Goal: Transaction & Acquisition: Purchase product/service

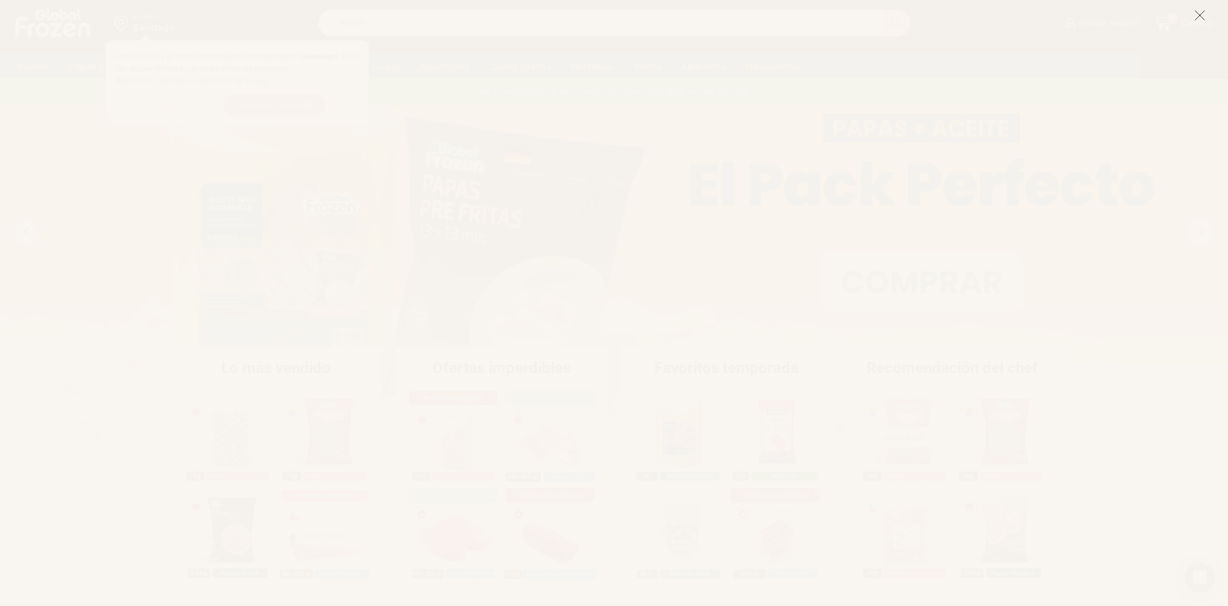
click at [1198, 14] on line at bounding box center [1200, 15] width 9 height 9
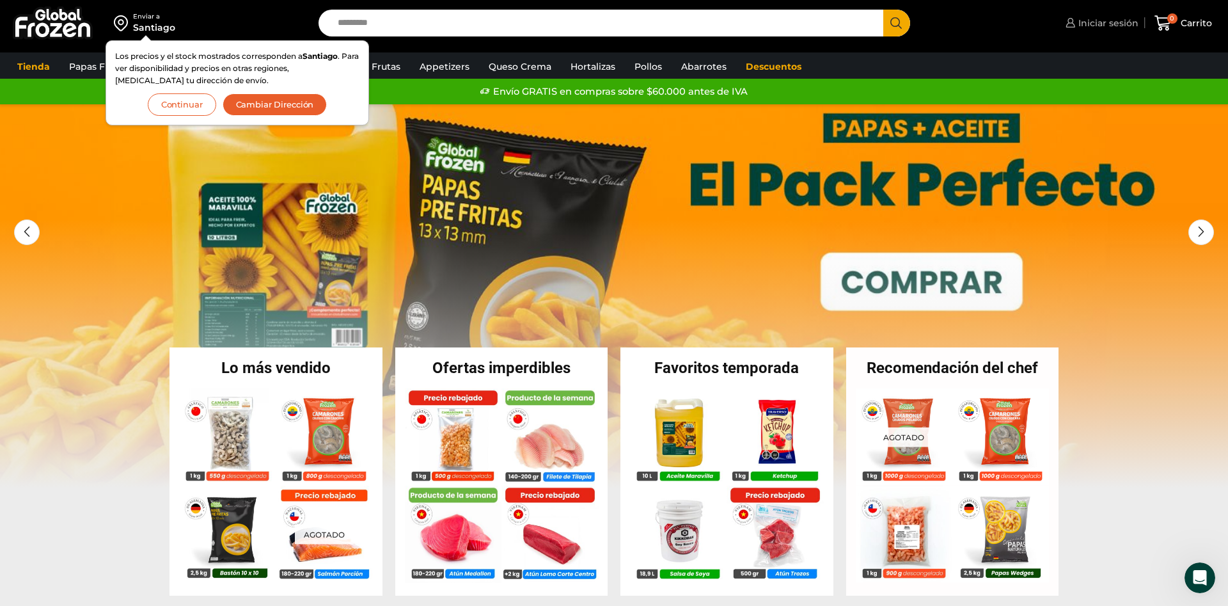
click at [1099, 26] on span "Iniciar sesión" at bounding box center [1107, 23] width 63 height 13
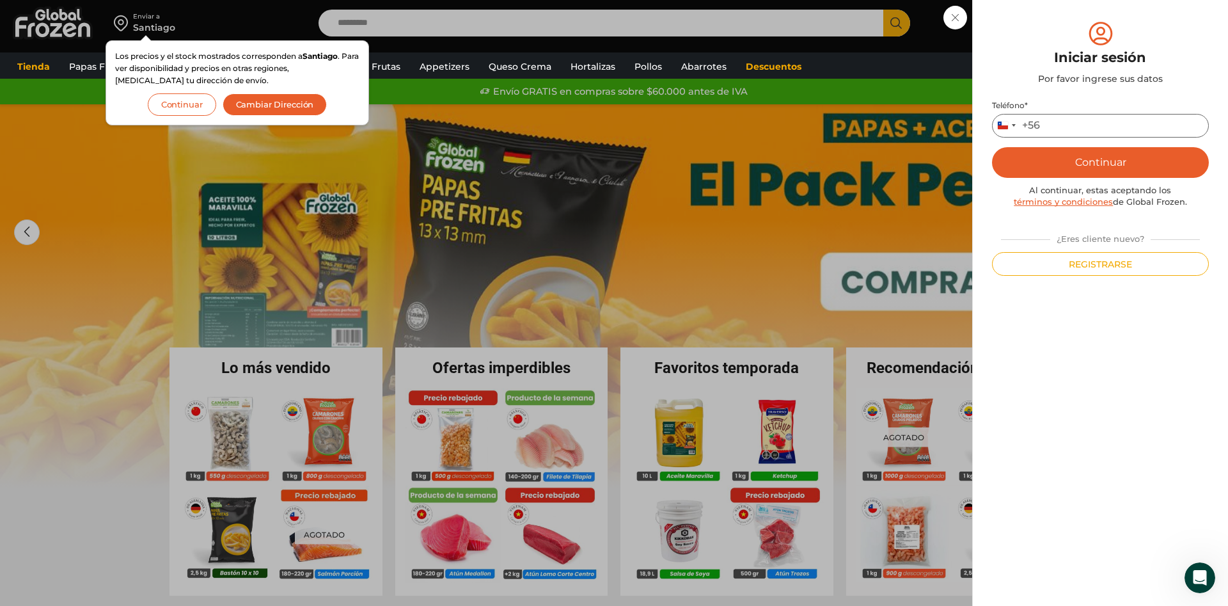
click at [1077, 122] on input "Teléfono *" at bounding box center [1100, 126] width 217 height 24
type input "*********"
click at [1138, 166] on button "Continuar" at bounding box center [1100, 162] width 217 height 31
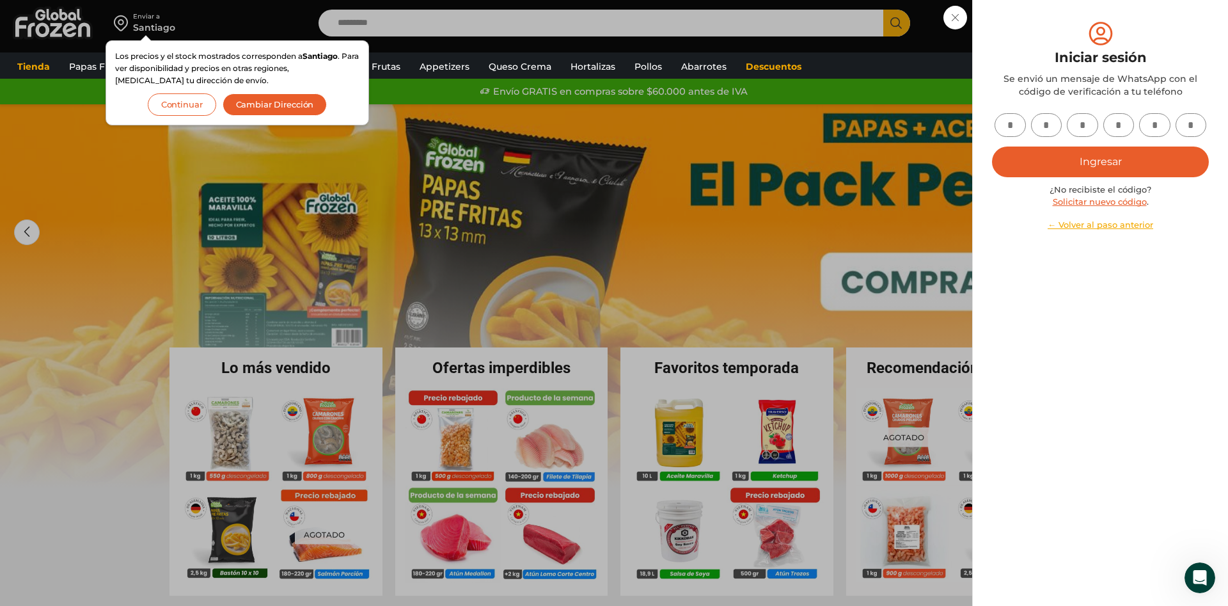
click at [1012, 123] on input "text" at bounding box center [1010, 125] width 31 height 24
type input "*"
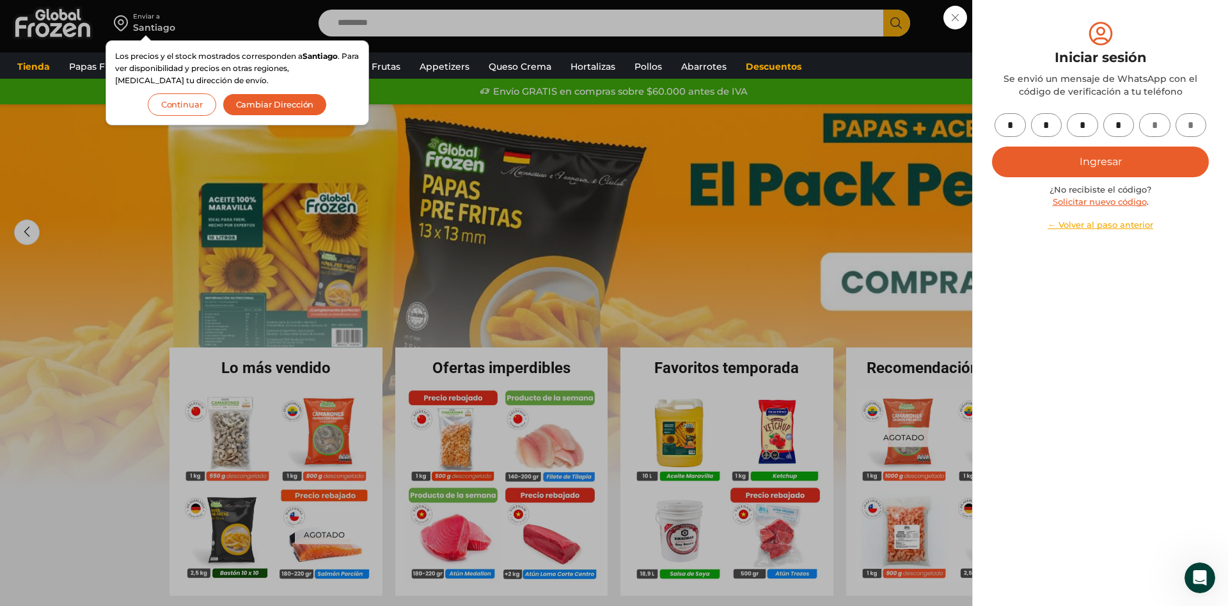
type input "*"
click at [1097, 166] on button "Ingresar" at bounding box center [1100, 162] width 217 height 31
click at [1095, 157] on button "Ingresar" at bounding box center [1100, 162] width 217 height 31
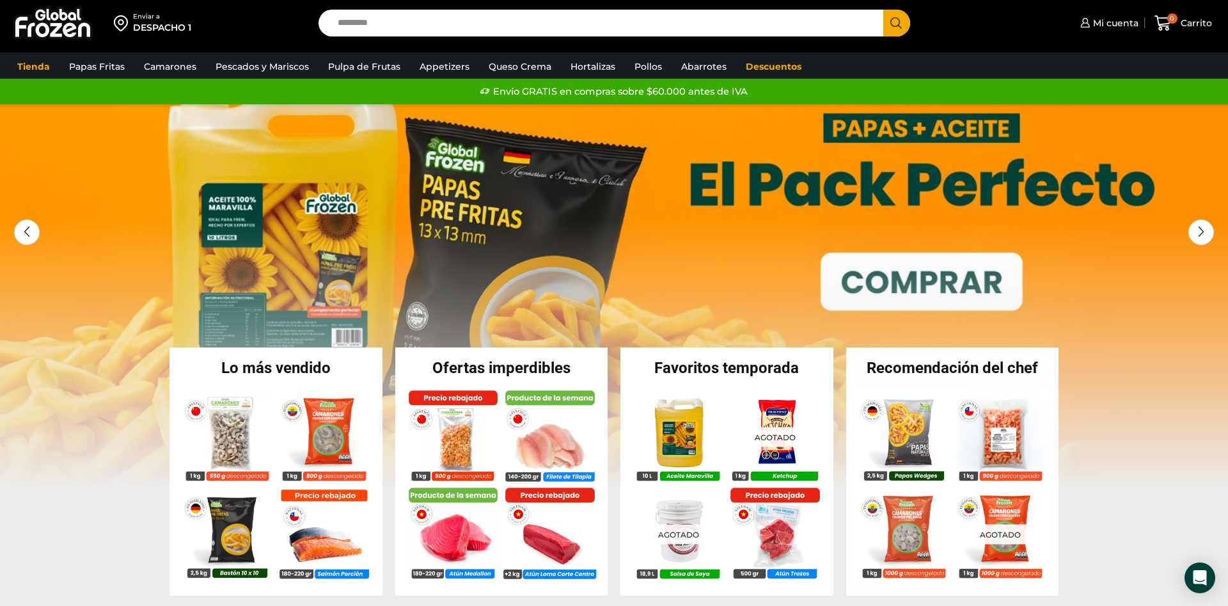
click at [432, 30] on input "Search input" at bounding box center [604, 23] width 546 height 27
click at [763, 65] on link "Descuentos" at bounding box center [774, 66] width 68 height 24
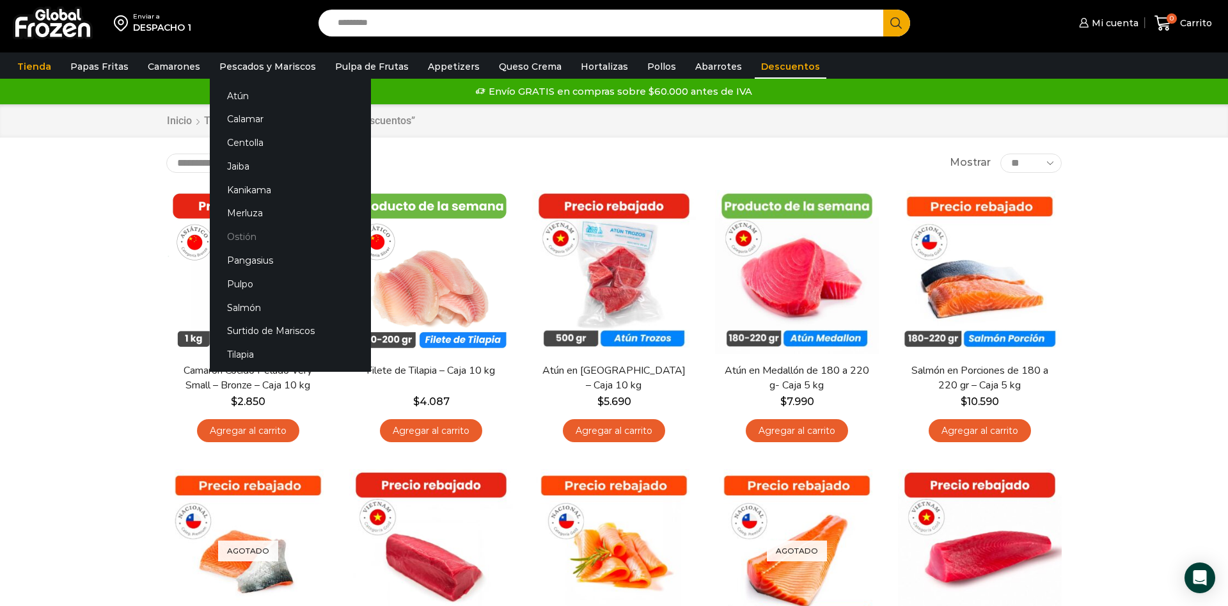
click at [234, 241] on link "Ostión" at bounding box center [290, 237] width 161 height 24
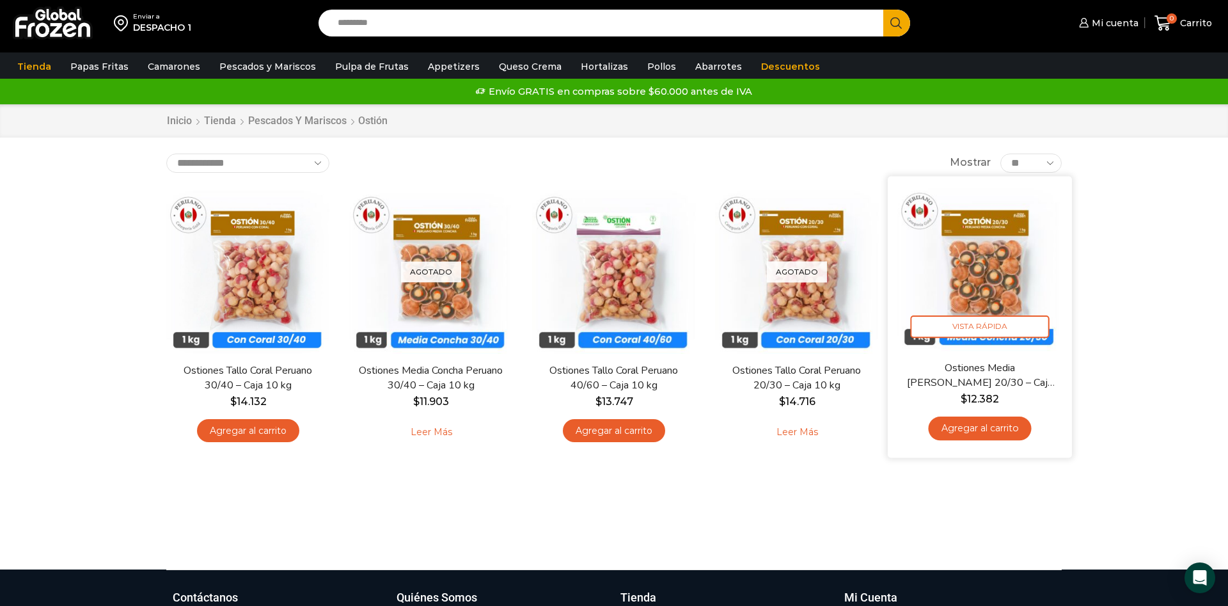
click at [1006, 426] on link "Agregar al carrito" at bounding box center [979, 429] width 103 height 24
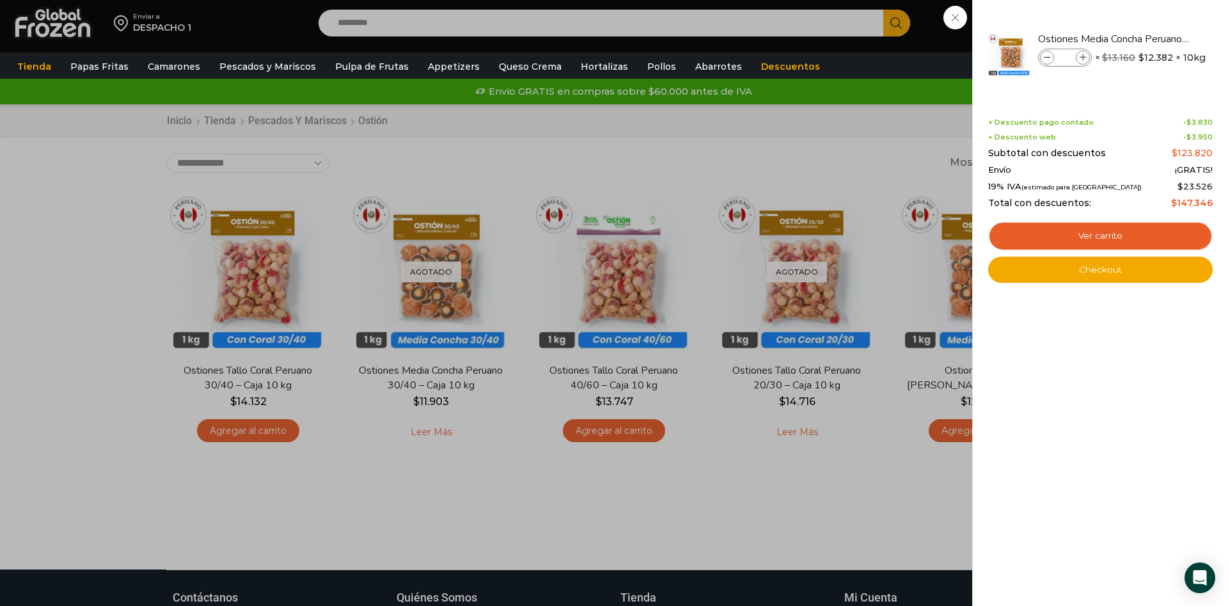
click at [1152, 38] on div "1 Carrito 1 1 Shopping Cart *" at bounding box center [1184, 23] width 64 height 30
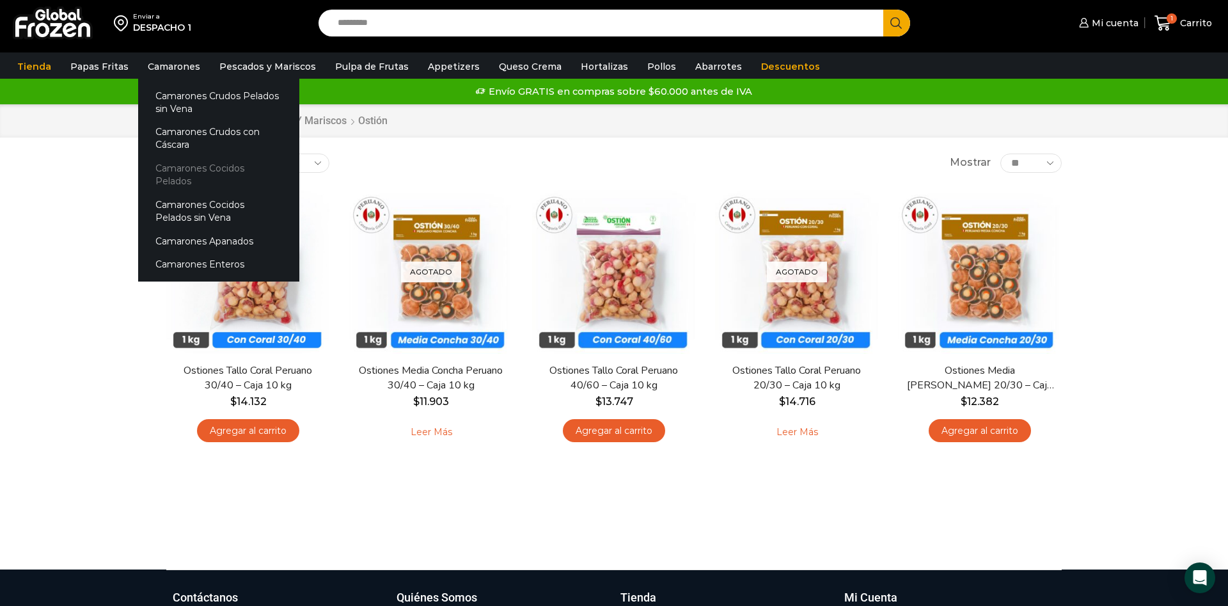
click at [175, 168] on link "Camarones Cocidos Pelados" at bounding box center [218, 175] width 161 height 36
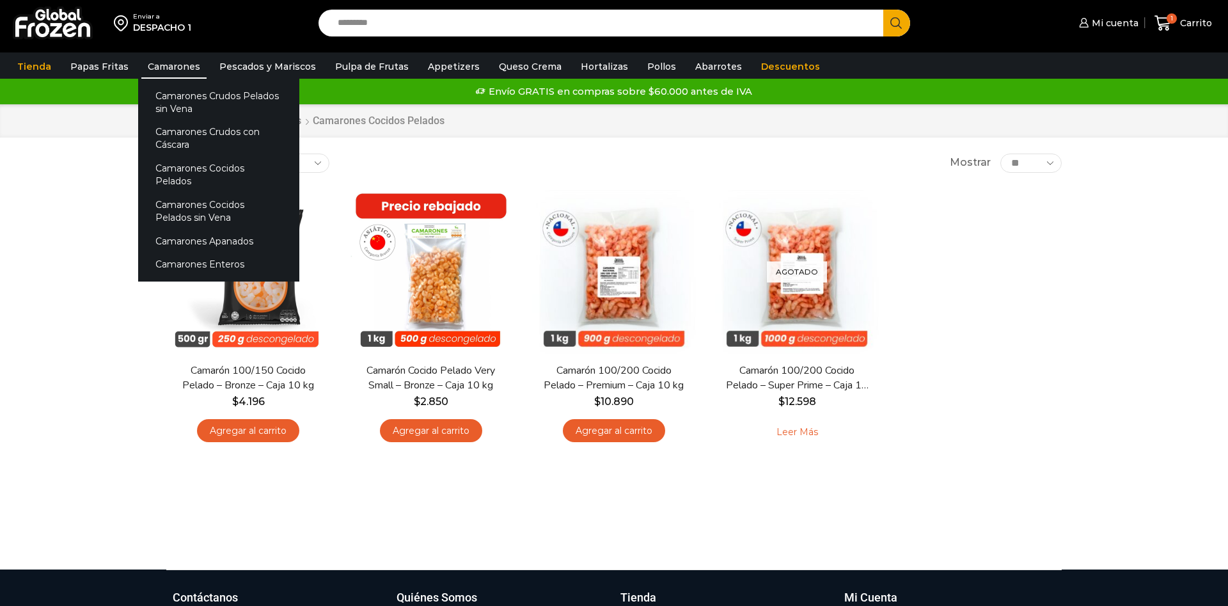
click at [187, 65] on link "Camarones" at bounding box center [173, 66] width 65 height 24
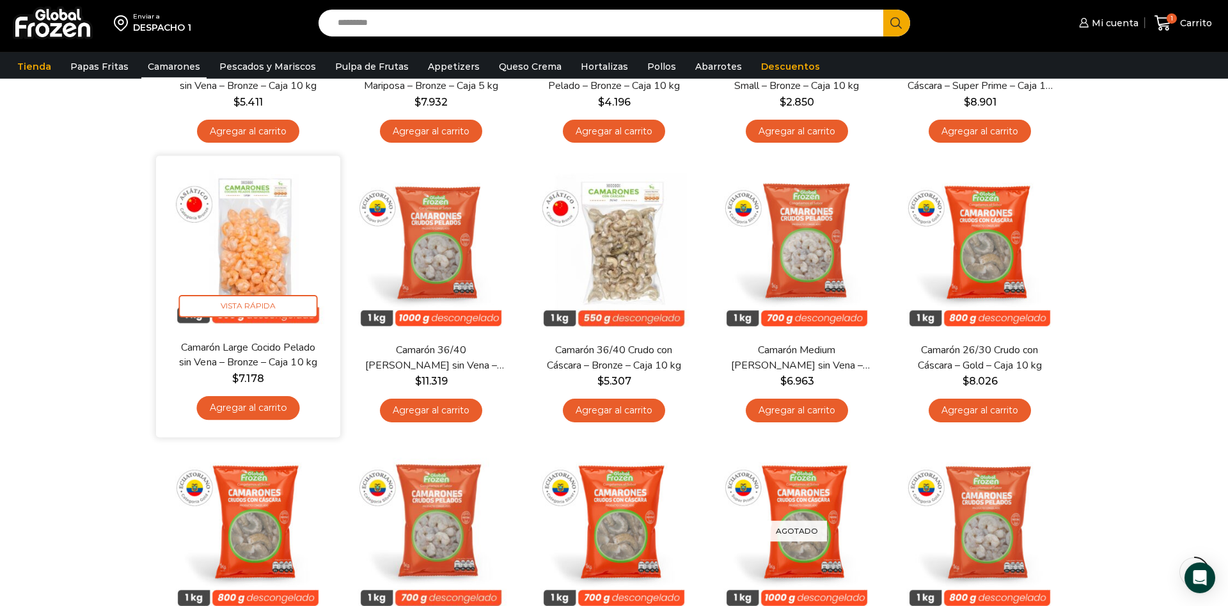
scroll to position [326, 0]
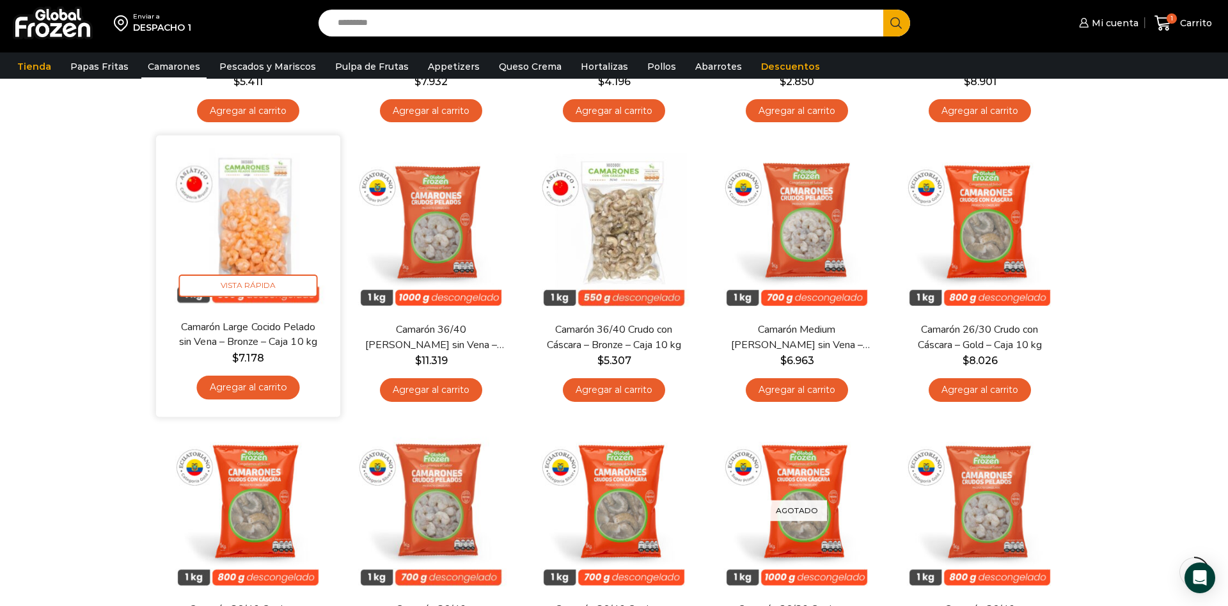
click at [253, 218] on img at bounding box center [248, 227] width 165 height 165
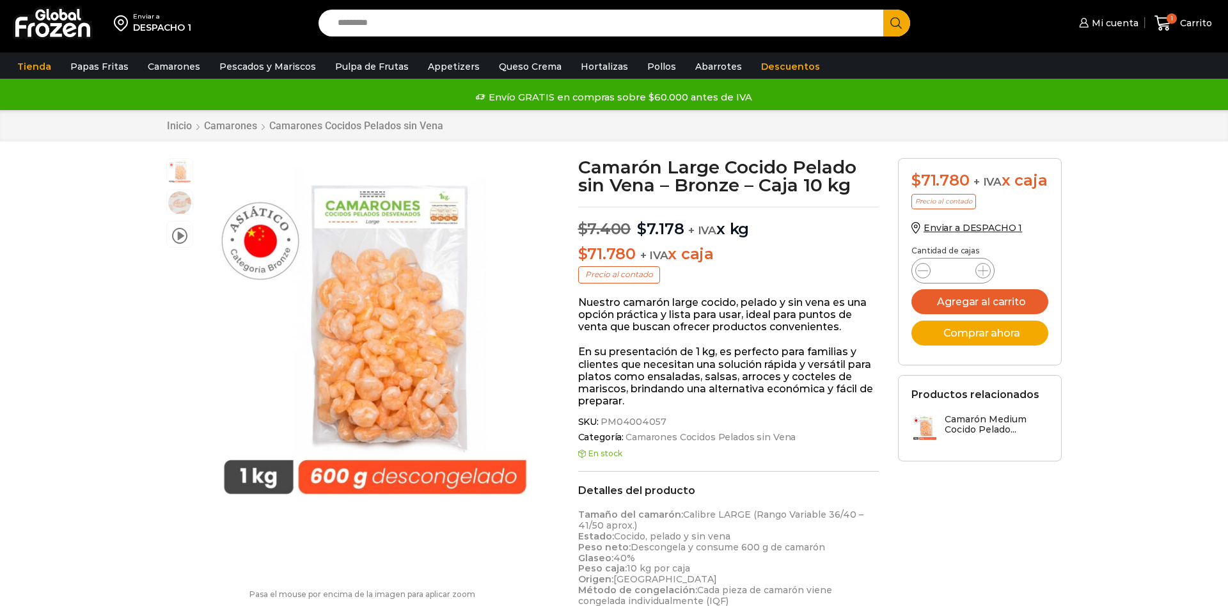
scroll to position [1, 0]
click at [972, 306] on button "Agregar al carrito" at bounding box center [980, 301] width 137 height 25
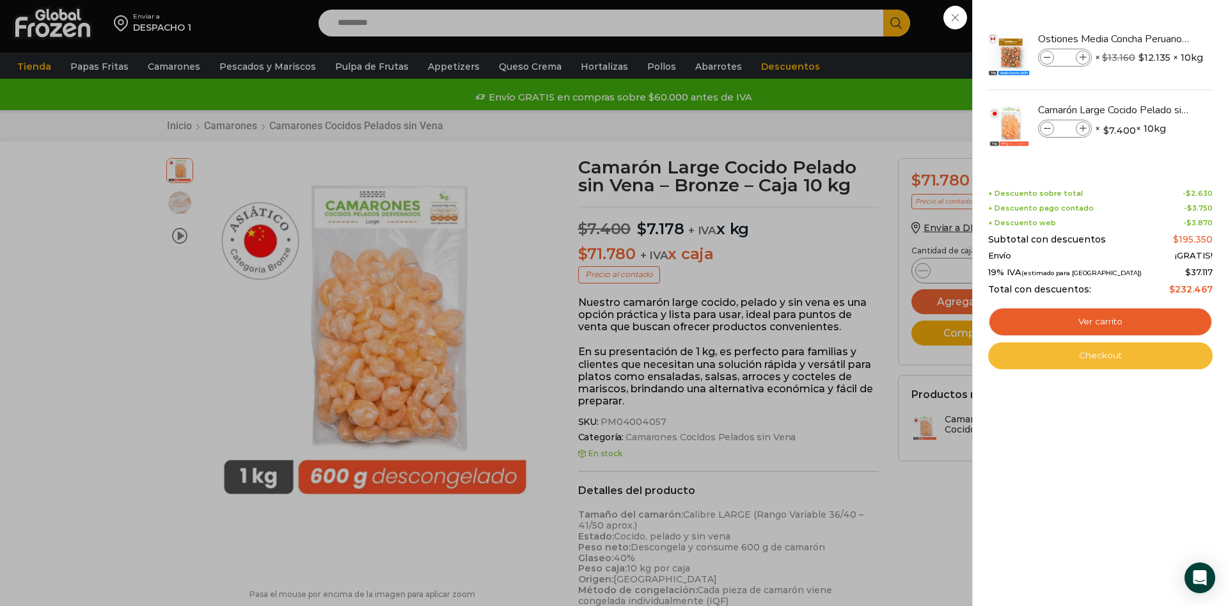
click at [1111, 360] on link "Checkout" at bounding box center [1101, 355] width 225 height 27
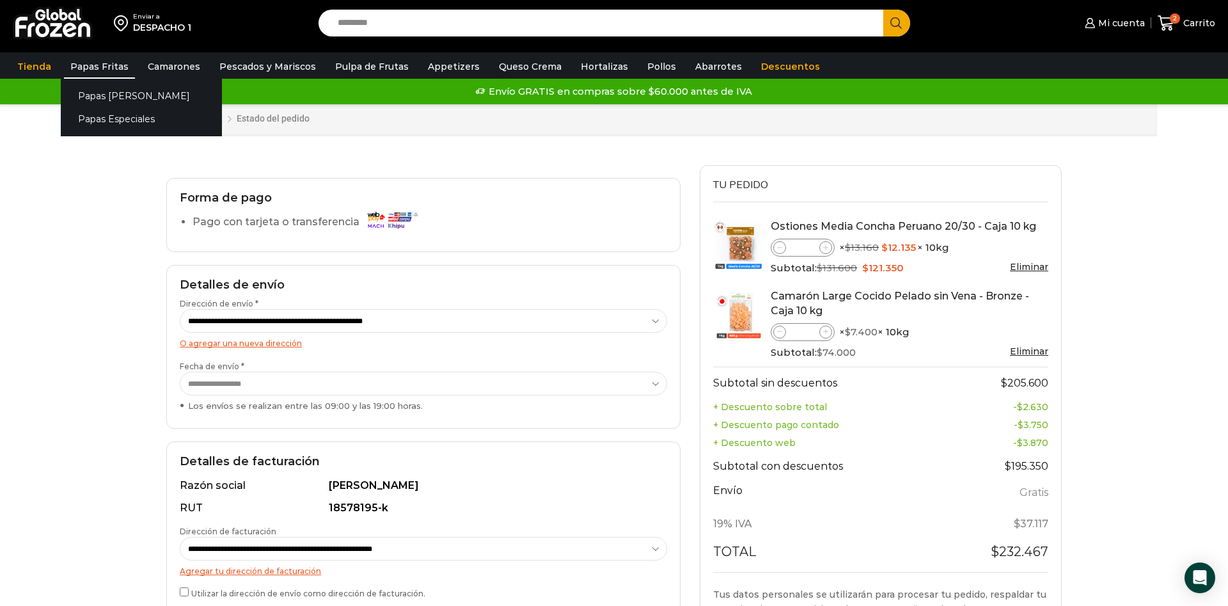
click at [107, 68] on link "Papas Fritas" at bounding box center [99, 66] width 71 height 24
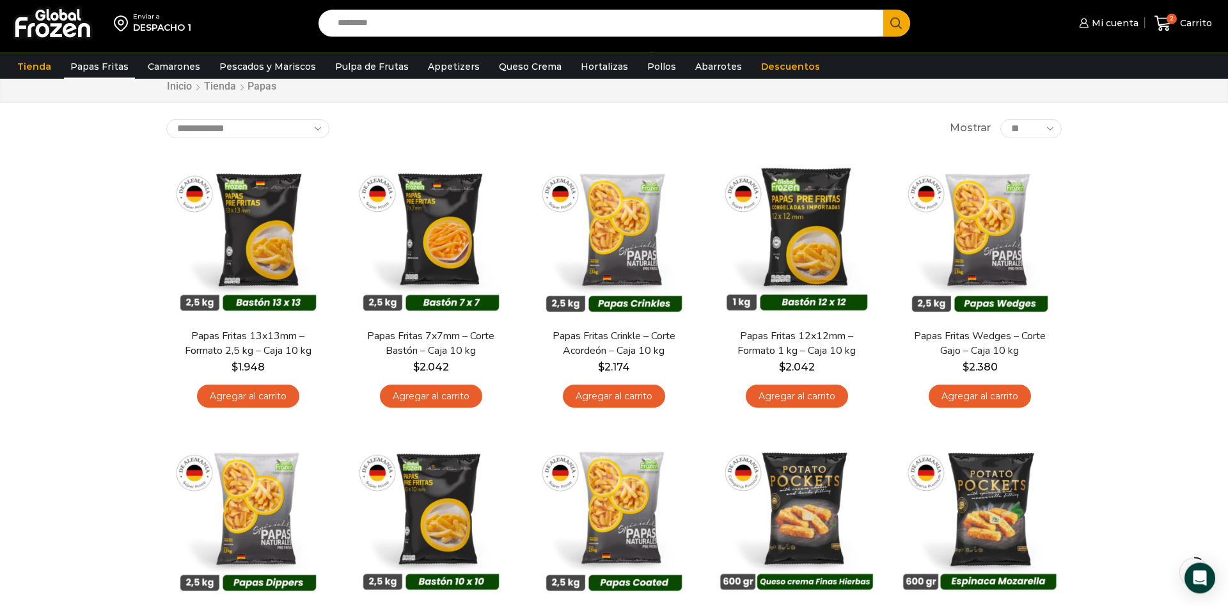
scroll to position [65, 0]
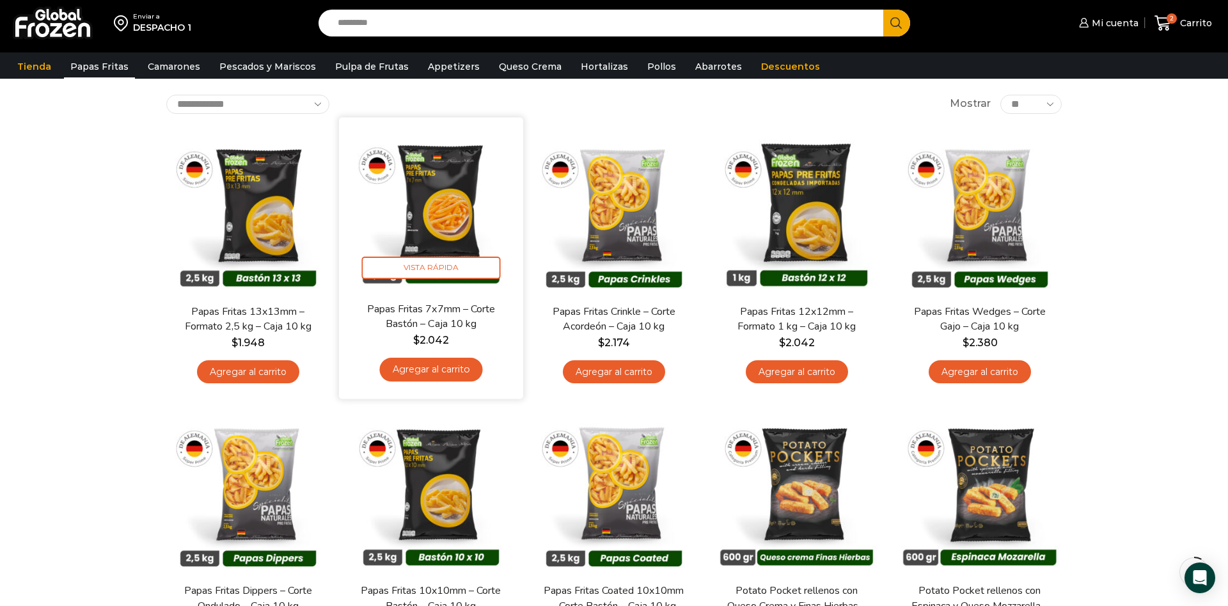
click at [465, 367] on link "Agregar al carrito" at bounding box center [430, 370] width 103 height 24
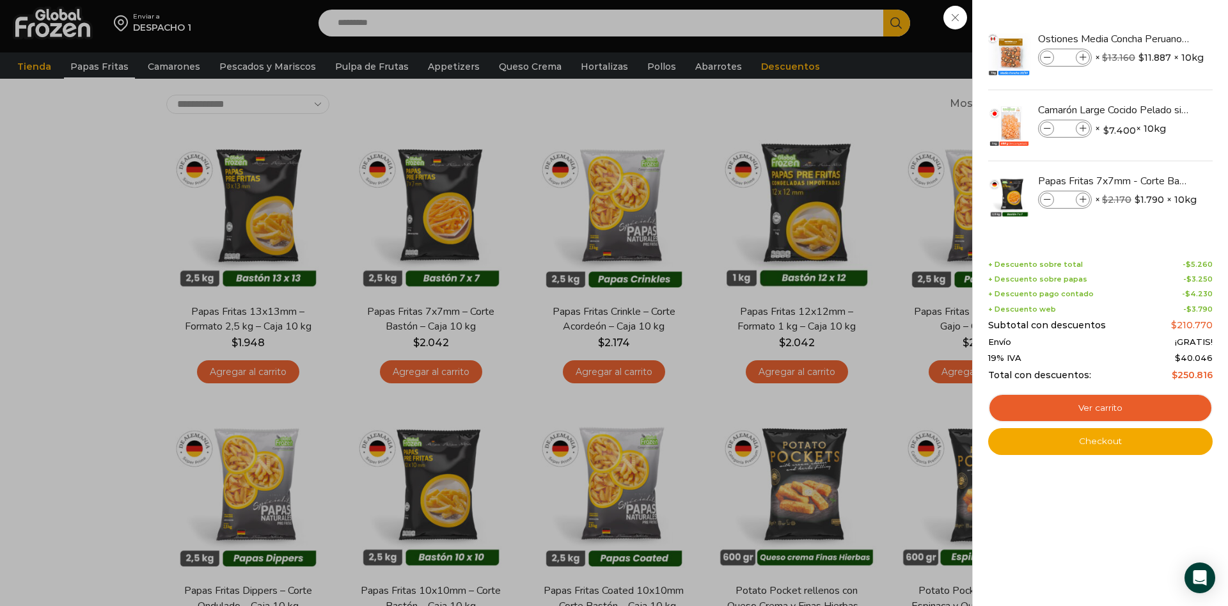
click at [1152, 38] on div "3 Carrito 3 3 Shopping Cart *" at bounding box center [1184, 23] width 64 height 30
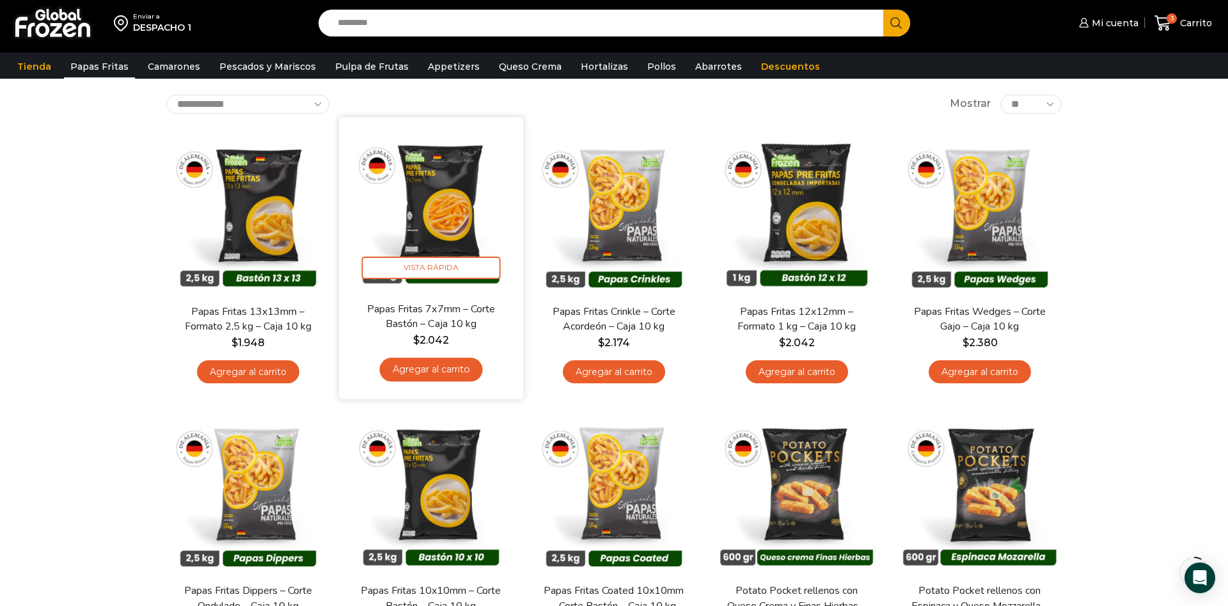
click at [449, 309] on link "Papas Fritas 7x7mm – Corte Bastón – Caja 10 kg" at bounding box center [431, 316] width 148 height 30
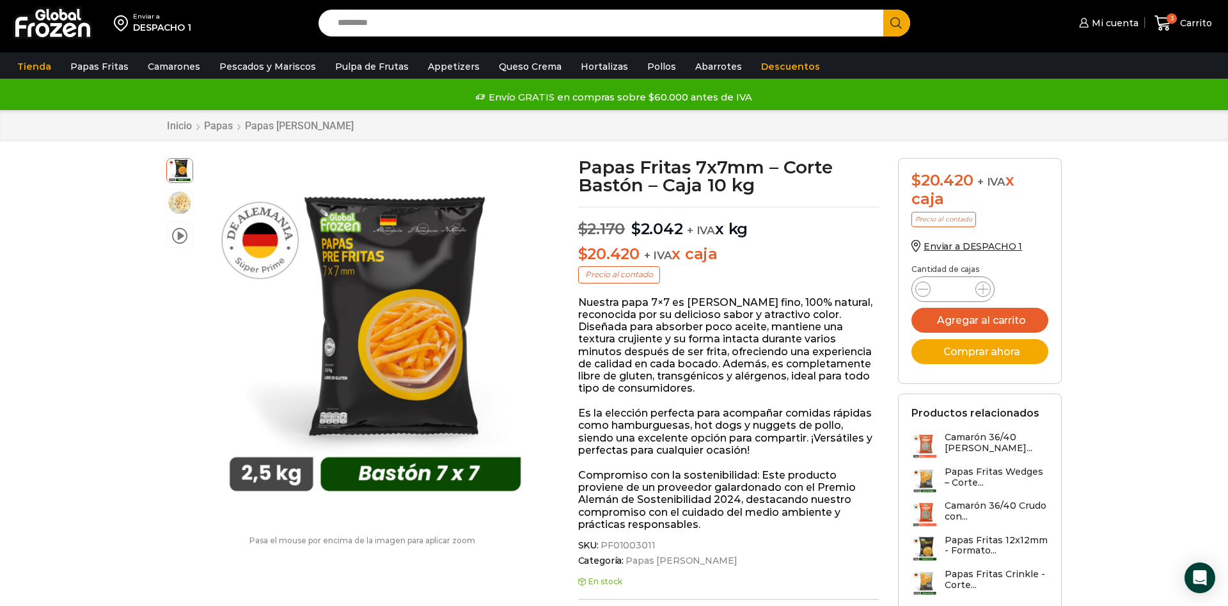
scroll to position [66, 0]
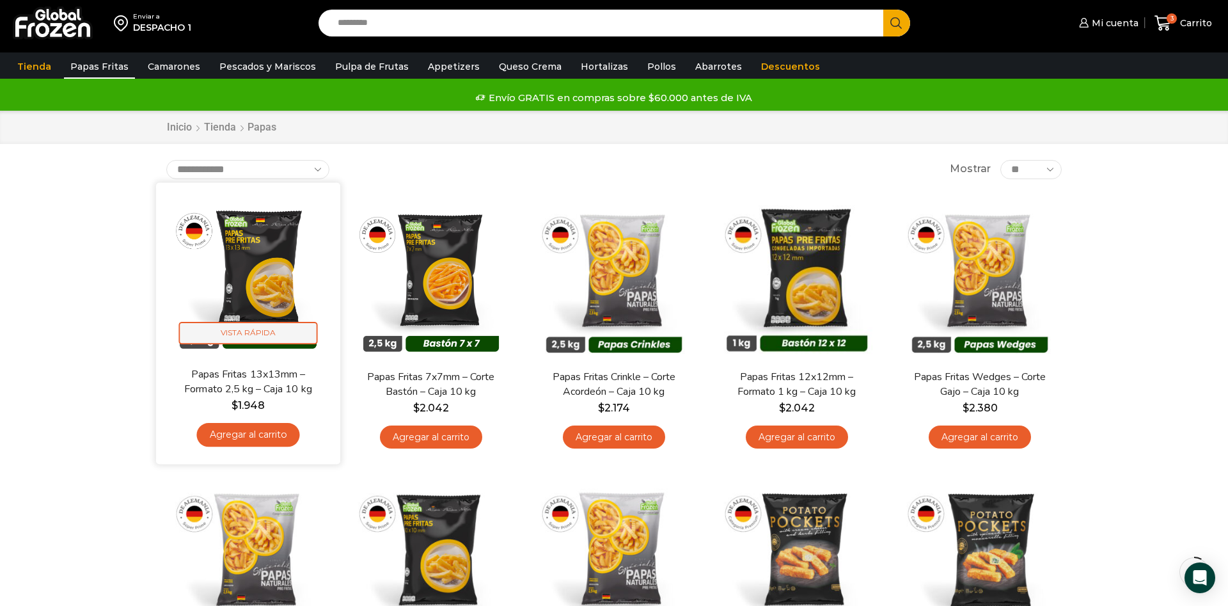
scroll to position [65, 0]
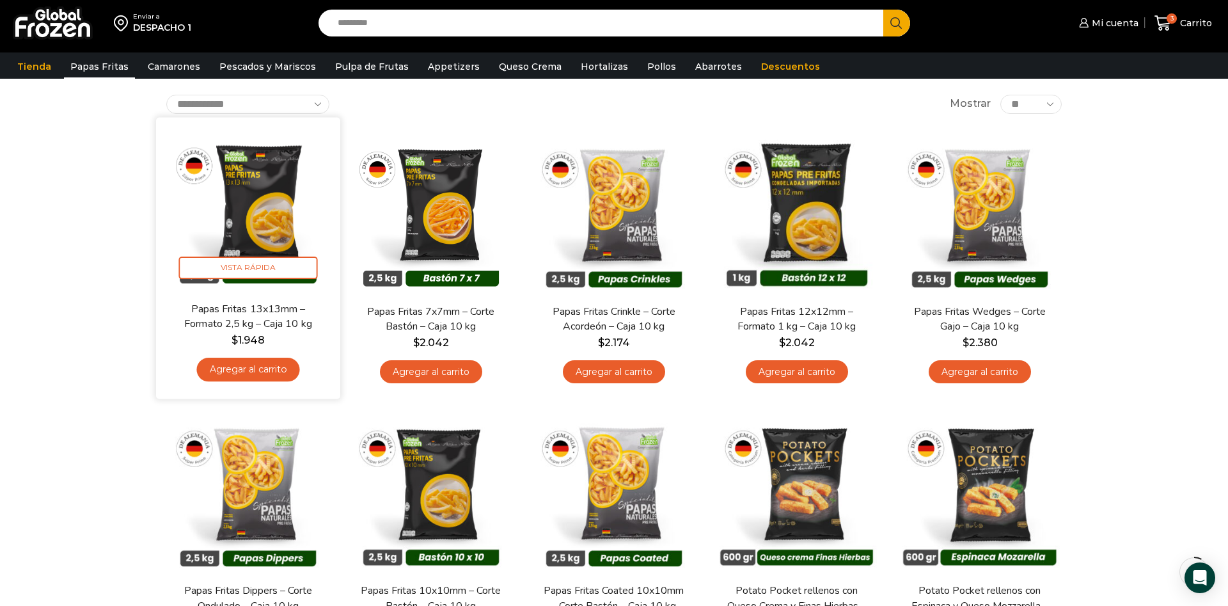
click at [269, 316] on link "Papas Fritas 13x13mm – Formato 2,5 kg – Caja 10 kg" at bounding box center [248, 316] width 148 height 30
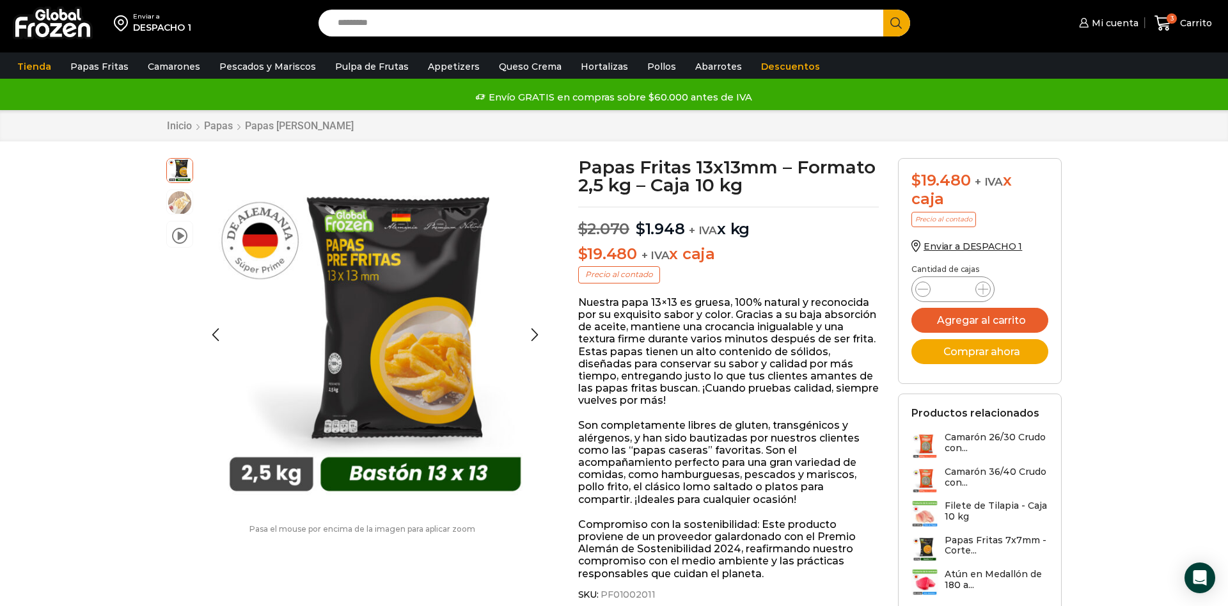
scroll to position [1, 0]
click at [175, 204] on img at bounding box center [180, 201] width 26 height 26
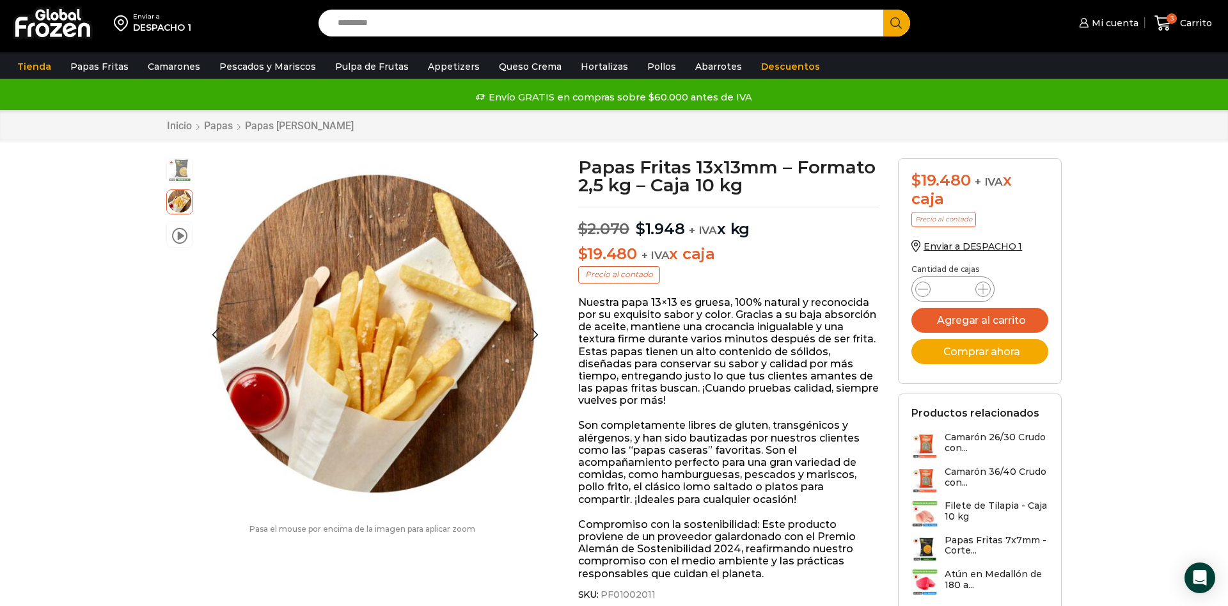
click at [175, 170] on img at bounding box center [180, 170] width 26 height 26
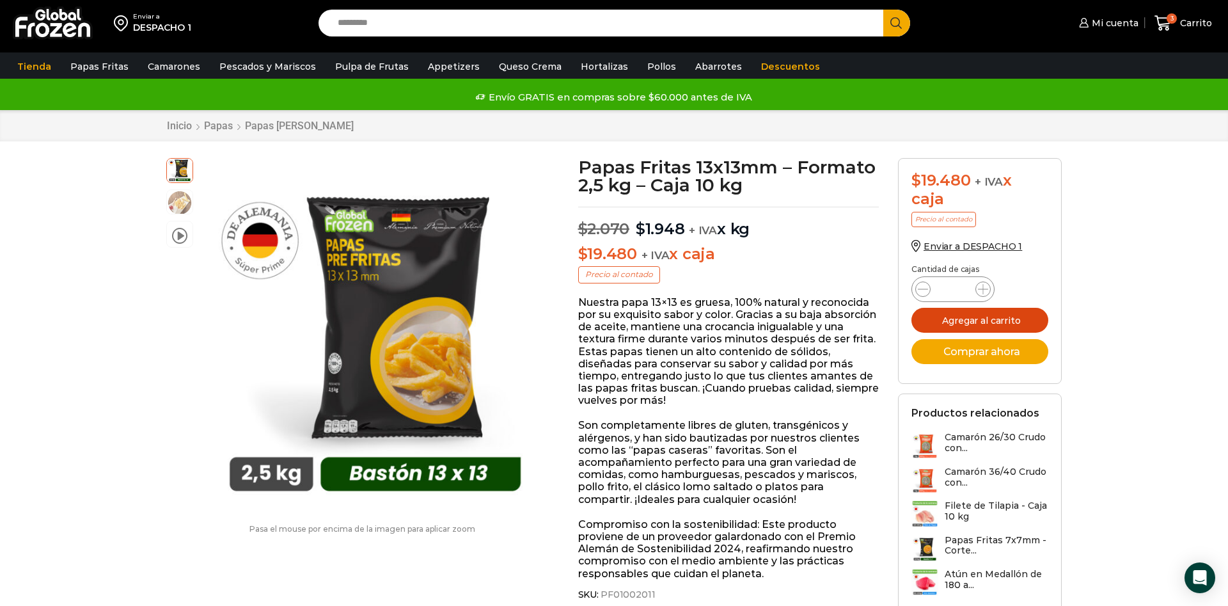
click at [991, 323] on button "Agregar al carrito" at bounding box center [980, 320] width 137 height 25
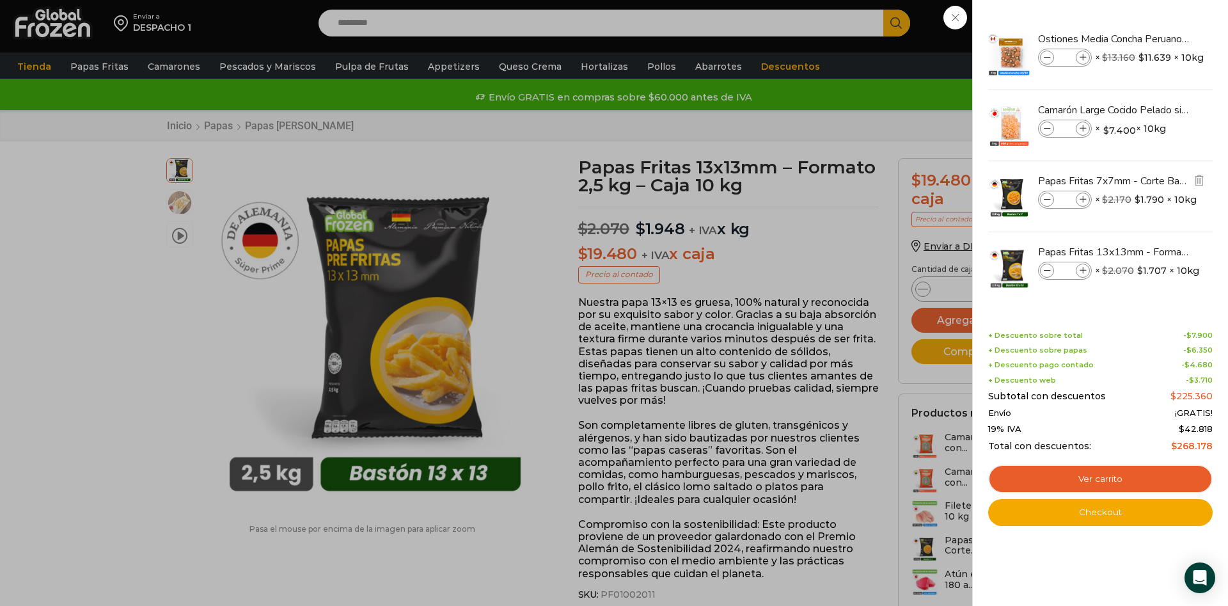
click at [1047, 200] on icon at bounding box center [1047, 199] width 7 height 7
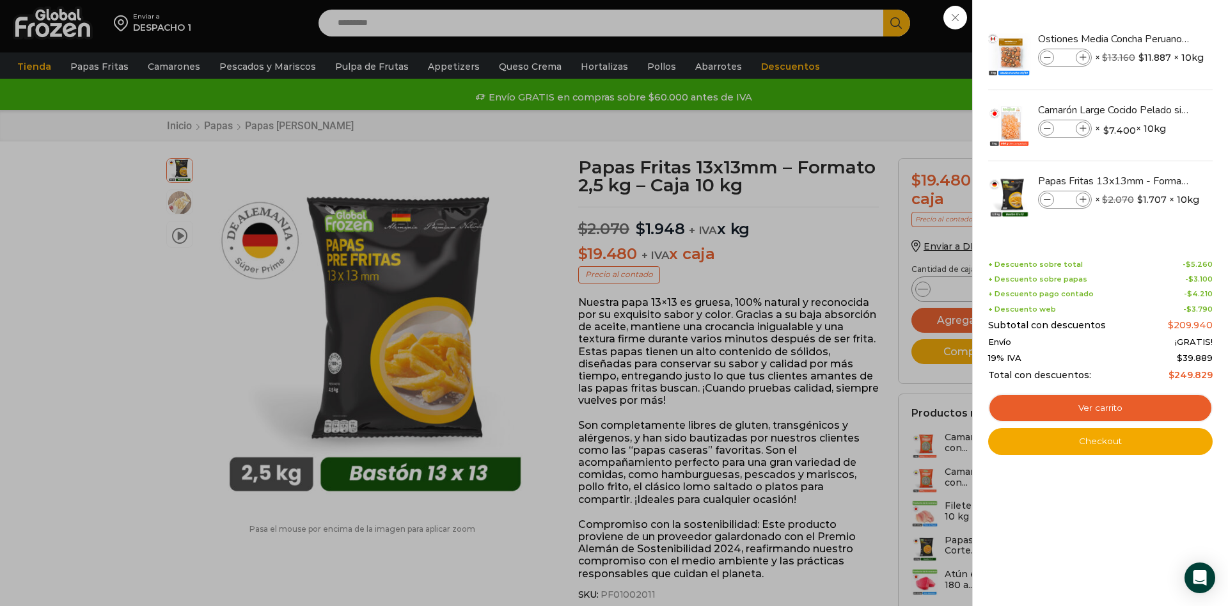
click at [1152, 38] on div "3 Carrito 3 3 Shopping Cart *" at bounding box center [1184, 23] width 64 height 30
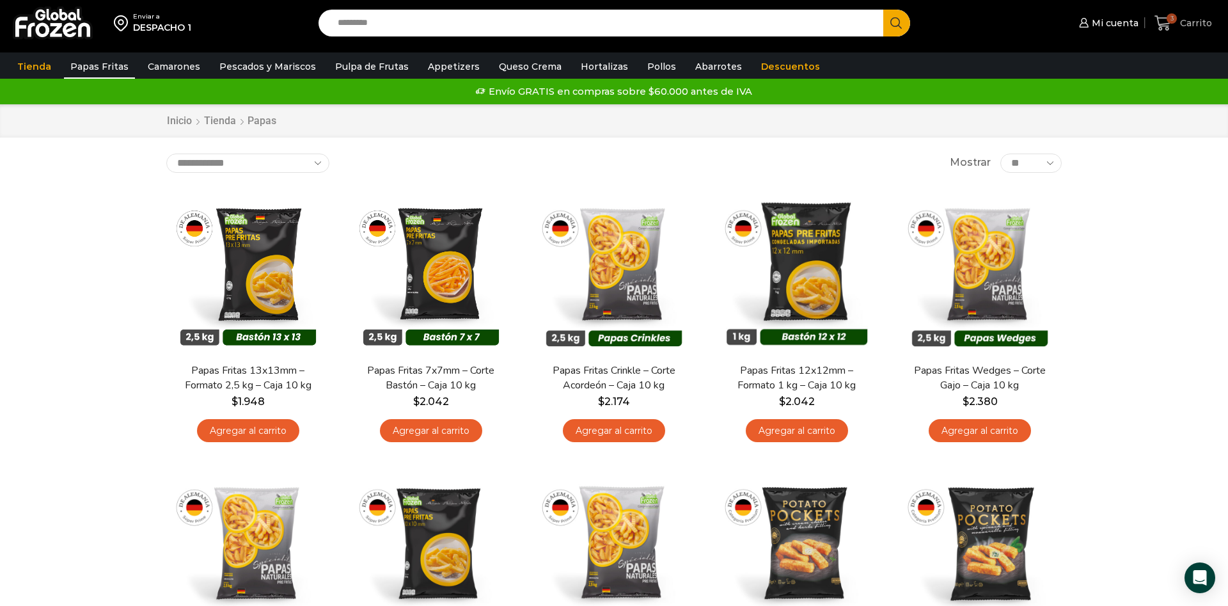
click at [1184, 26] on span "Carrito" at bounding box center [1194, 23] width 35 height 13
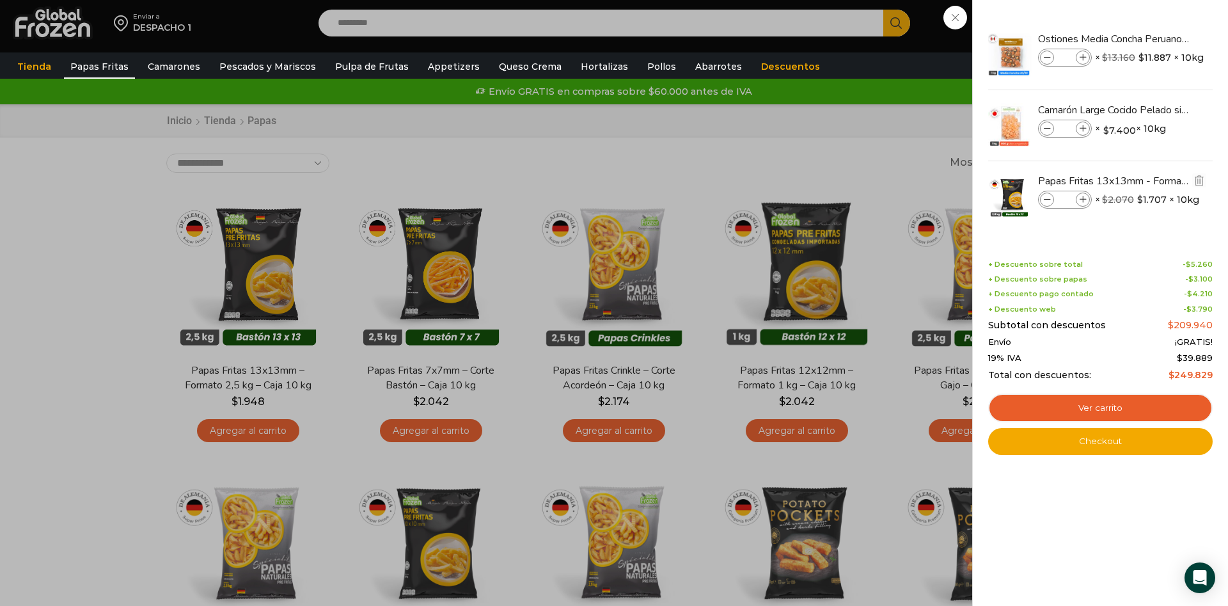
click at [1083, 202] on icon at bounding box center [1083, 199] width 7 height 7
type input "*"
click at [1152, 38] on div "4 [GEOGRAPHIC_DATA] 4 4 Shopping Cart *" at bounding box center [1184, 23] width 64 height 30
